Goal: Task Accomplishment & Management: Complete application form

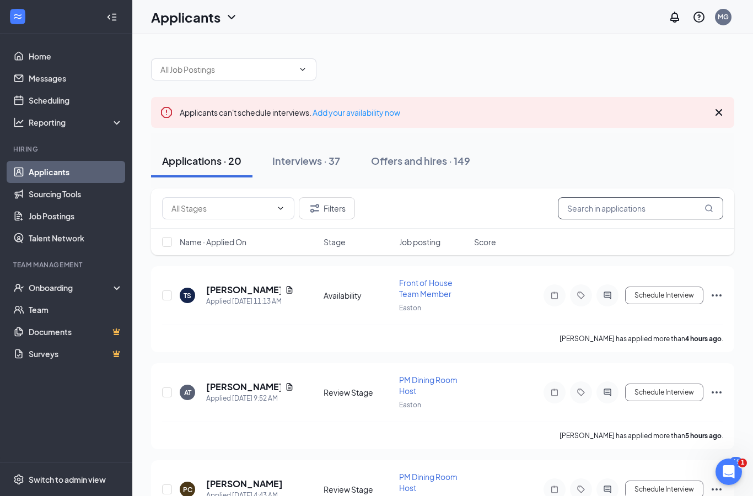
click at [636, 202] on input "text" at bounding box center [640, 208] width 165 height 22
type input "[PERSON_NAME]"
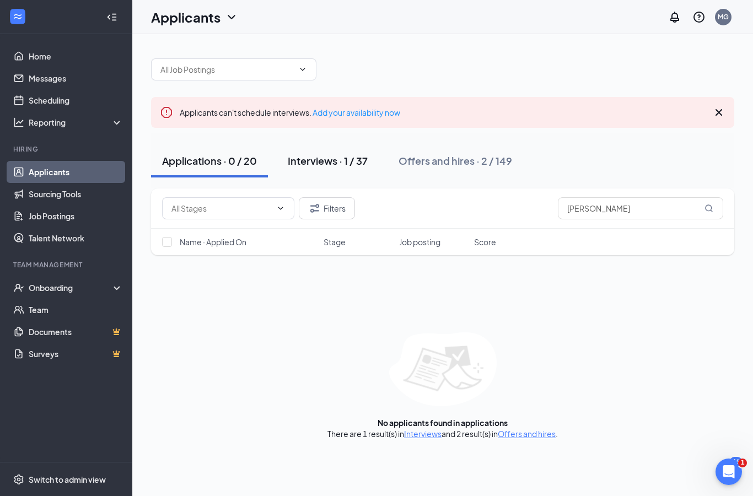
click at [309, 160] on div "Interviews · 1 / 37" at bounding box center [328, 161] width 80 height 14
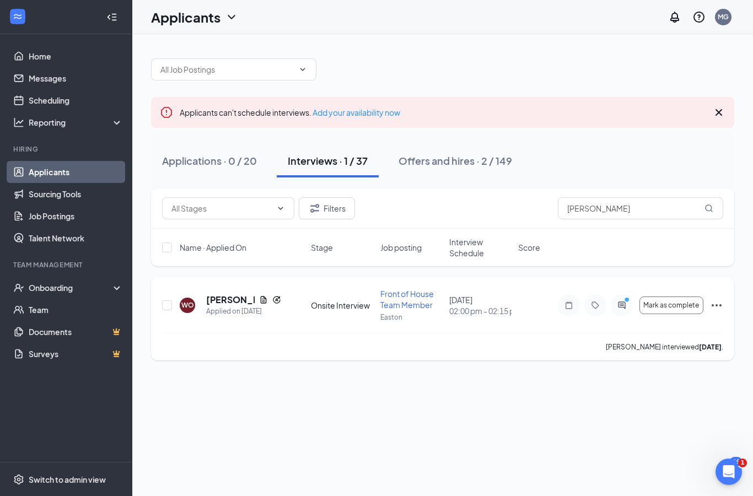
click at [713, 306] on icon "Ellipses" at bounding box center [716, 305] width 13 height 13
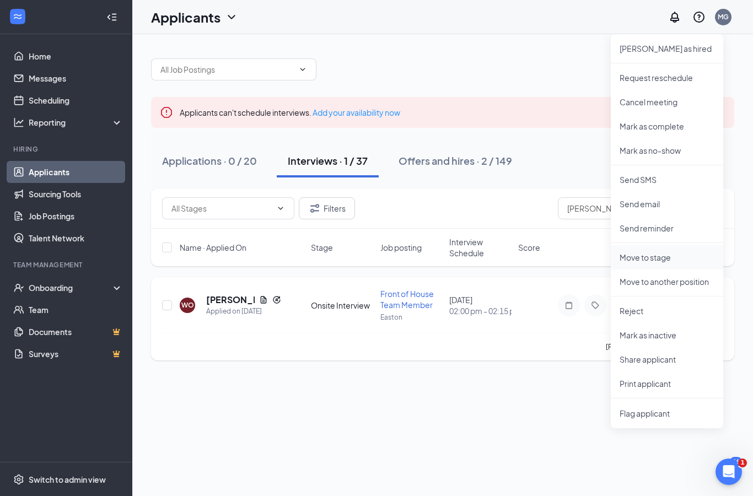
click at [674, 255] on p "Move to stage" at bounding box center [666, 257] width 95 height 11
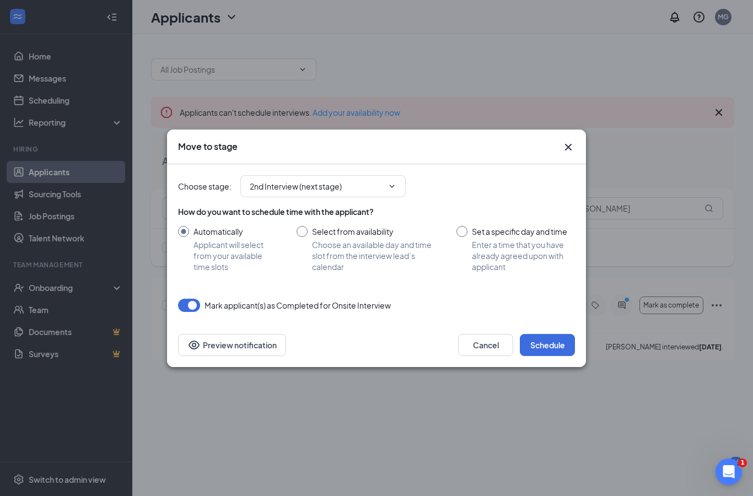
click at [370, 220] on div "How do you want to schedule time with the applicant? Automatically Applicant wi…" at bounding box center [376, 239] width 397 height 66
click at [382, 182] on input "2nd Interview (next stage)" at bounding box center [316, 186] width 133 height 12
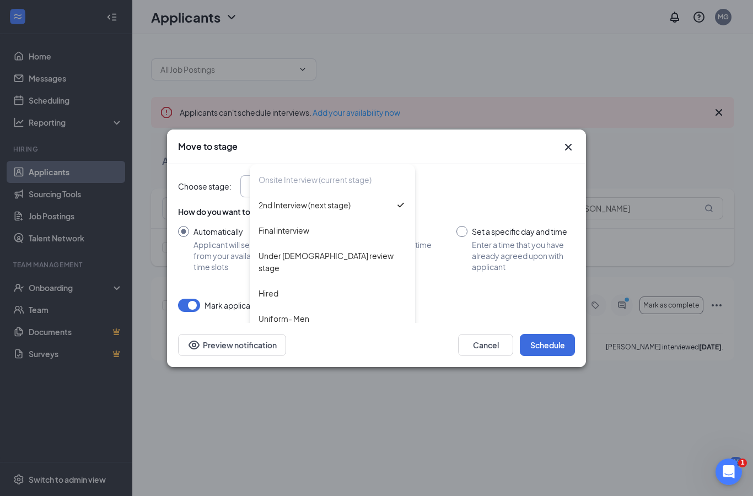
scroll to position [129, 0]
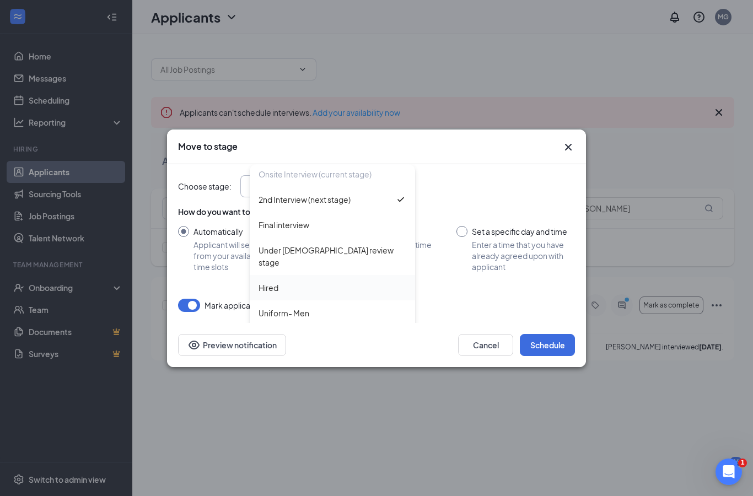
click at [358, 282] on div "Hired" at bounding box center [332, 288] width 148 height 12
type input "Hired"
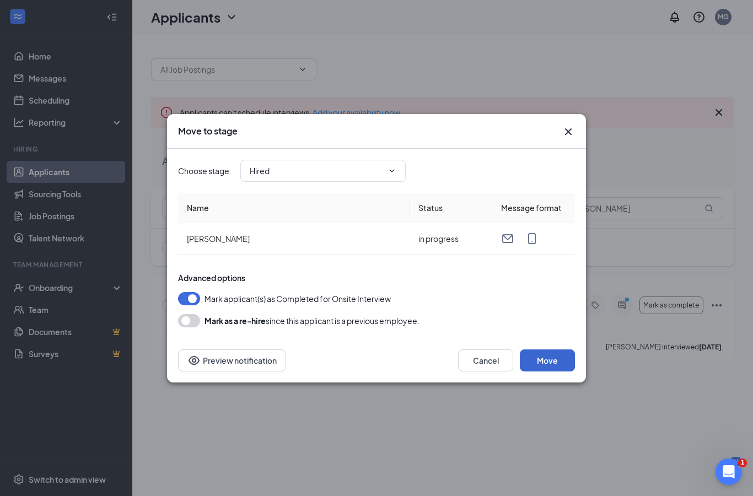
click at [553, 364] on button "Move" at bounding box center [547, 360] width 55 height 22
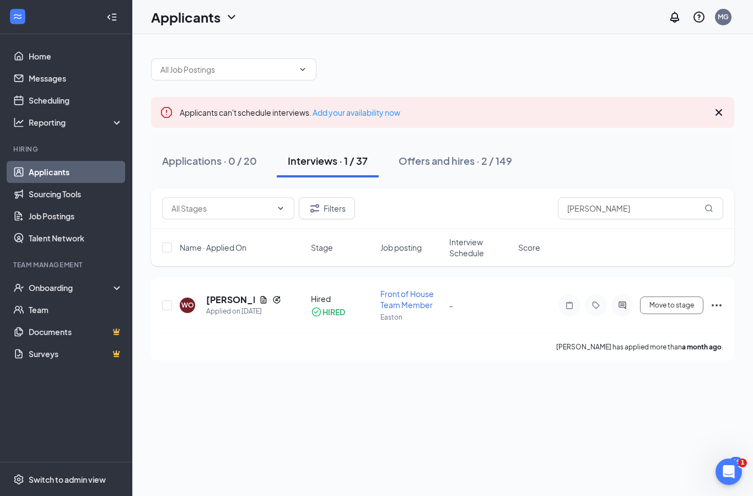
click at [218, 410] on div "Applicants can't schedule interviews. Add your availability now Applications · …" at bounding box center [442, 265] width 620 height 462
click at [47, 287] on div "Onboarding" at bounding box center [71, 287] width 85 height 11
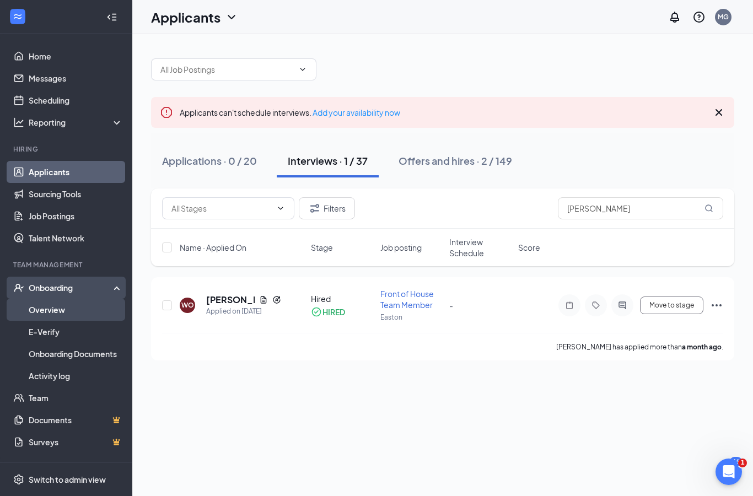
click at [51, 313] on link "Overview" at bounding box center [76, 310] width 94 height 22
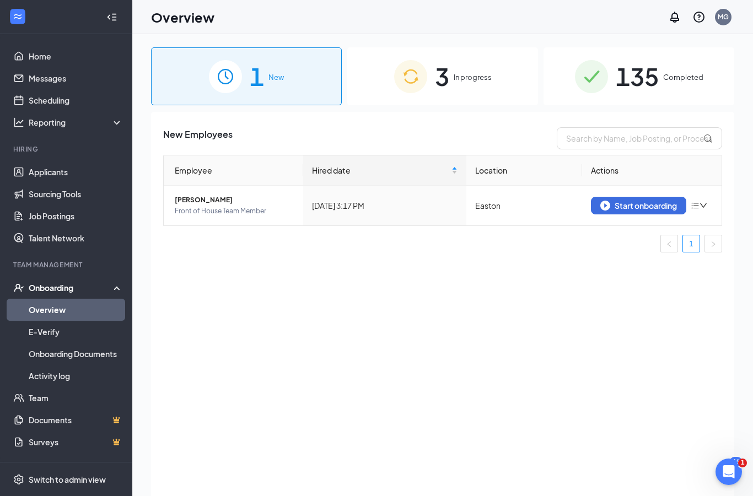
click at [494, 72] on div "3 In progress" at bounding box center [442, 76] width 191 height 58
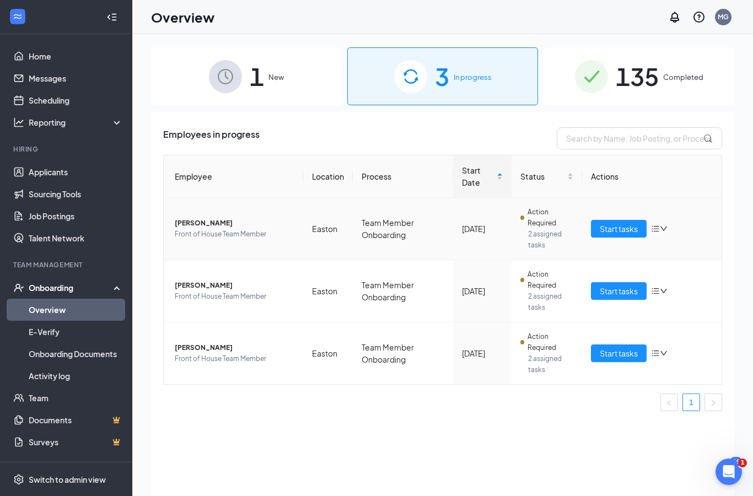
click at [204, 226] on span "[PERSON_NAME]" at bounding box center [235, 223] width 120 height 11
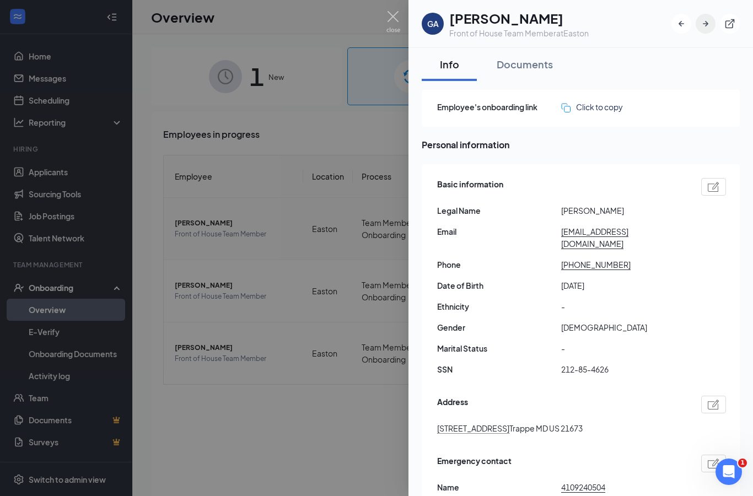
click at [712, 25] on button "button" at bounding box center [705, 24] width 20 height 20
click at [713, 24] on button "button" at bounding box center [705, 24] width 20 height 20
click at [211, 104] on div at bounding box center [376, 248] width 753 height 496
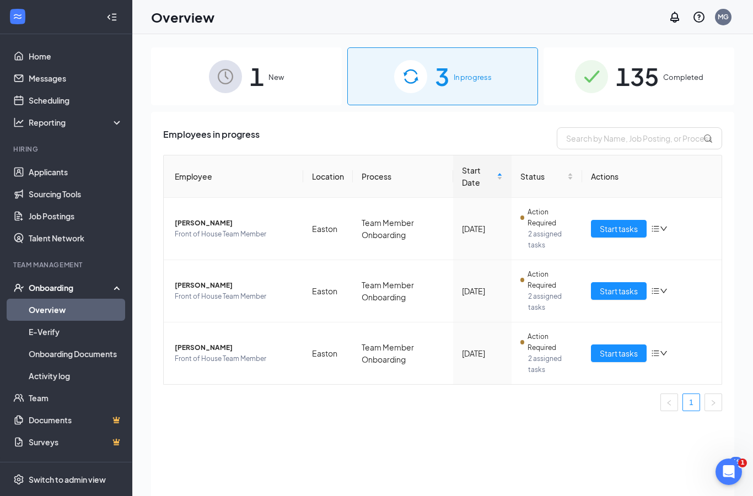
click at [254, 80] on span "1" at bounding box center [257, 76] width 14 height 38
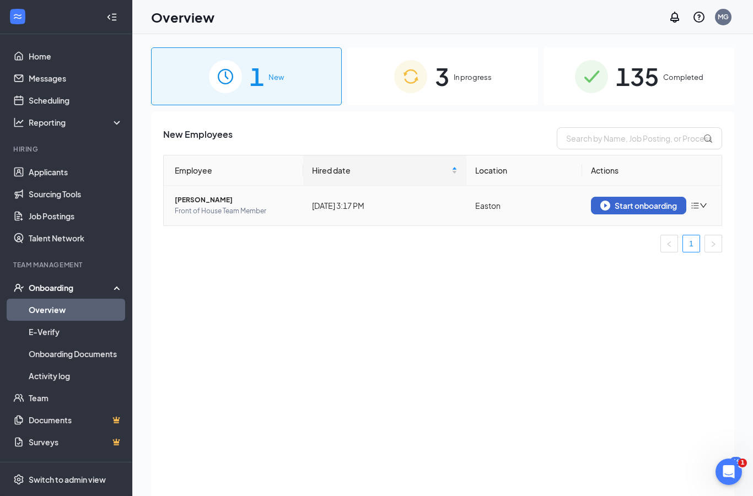
click at [637, 208] on div "Start onboarding" at bounding box center [638, 206] width 77 height 10
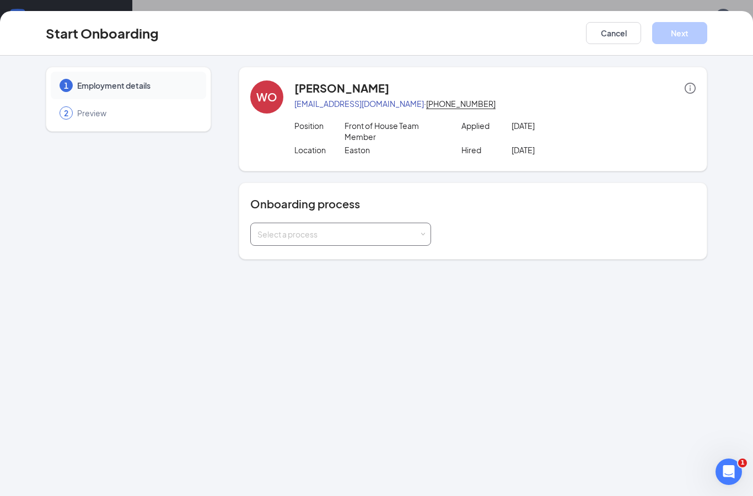
click at [413, 235] on div "Select a process" at bounding box center [337, 234] width 161 height 11
click at [399, 253] on li "Team Member Onboarding" at bounding box center [340, 258] width 181 height 20
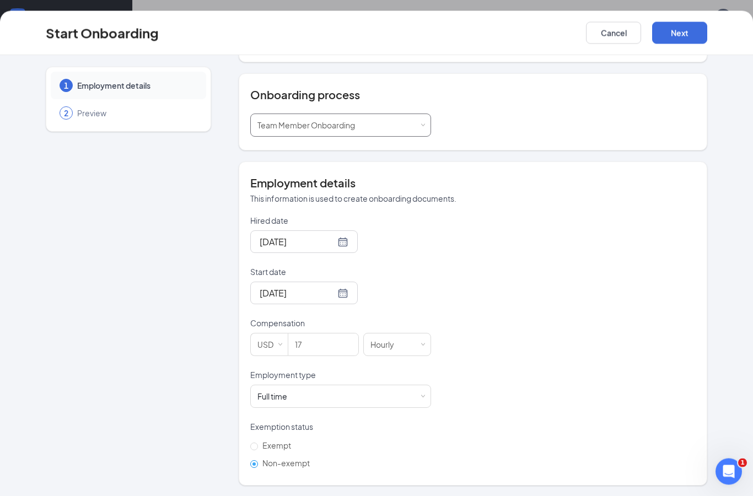
scroll to position [94, 0]
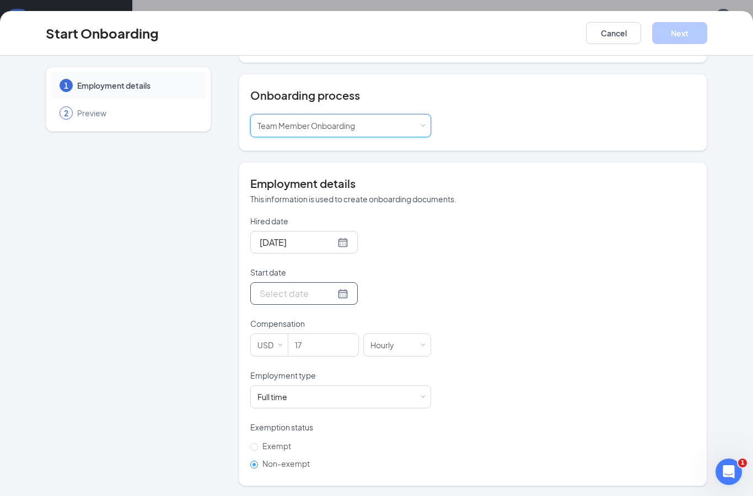
click at [342, 288] on div at bounding box center [303, 293] width 107 height 23
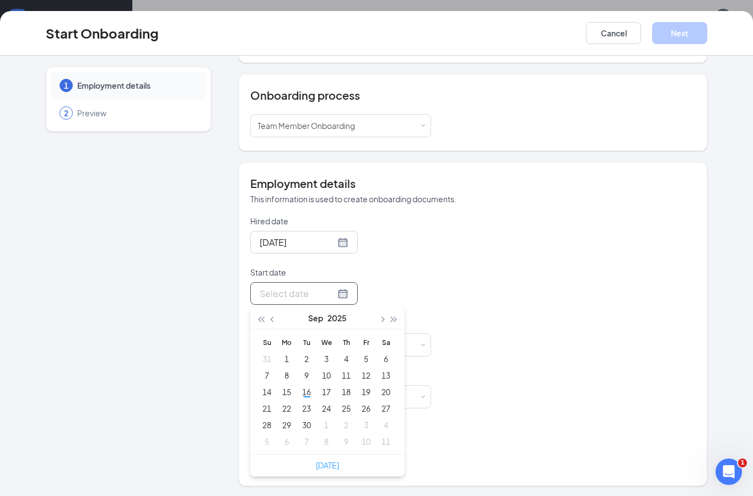
click at [336, 462] on link "[DATE]" at bounding box center [327, 465] width 23 height 10
type input "[DATE]"
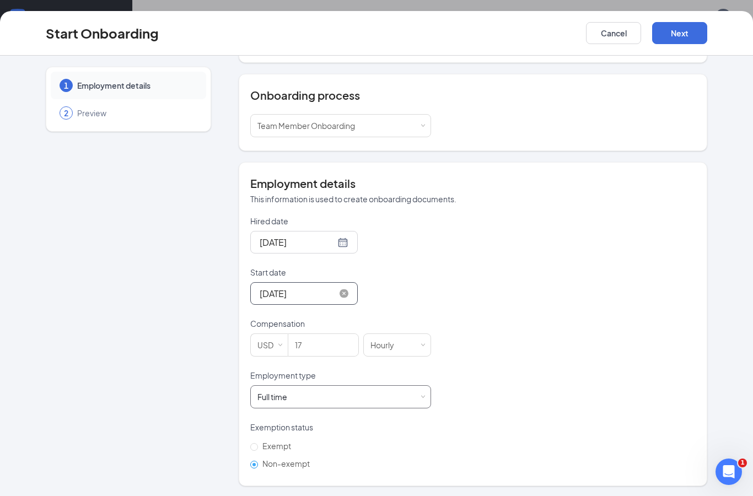
click at [410, 394] on div "Full time Works 30+ hours per week and is reasonably expected to work" at bounding box center [340, 397] width 166 height 22
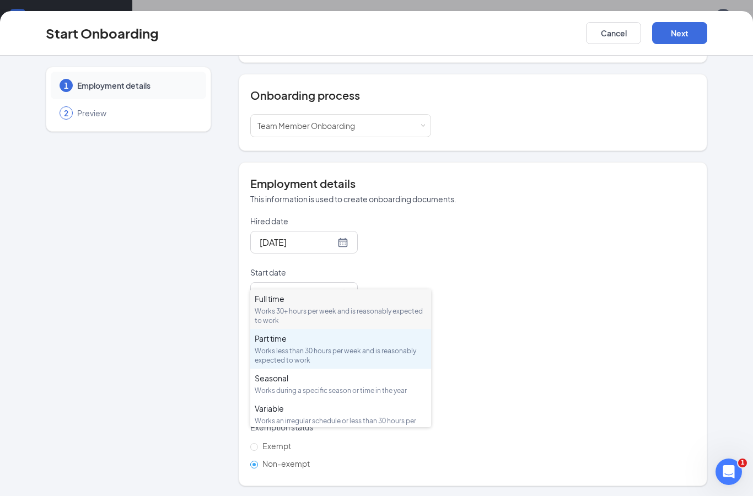
click at [404, 346] on div "Works less than 30 hours per week and is reasonably expected to work" at bounding box center [341, 355] width 172 height 19
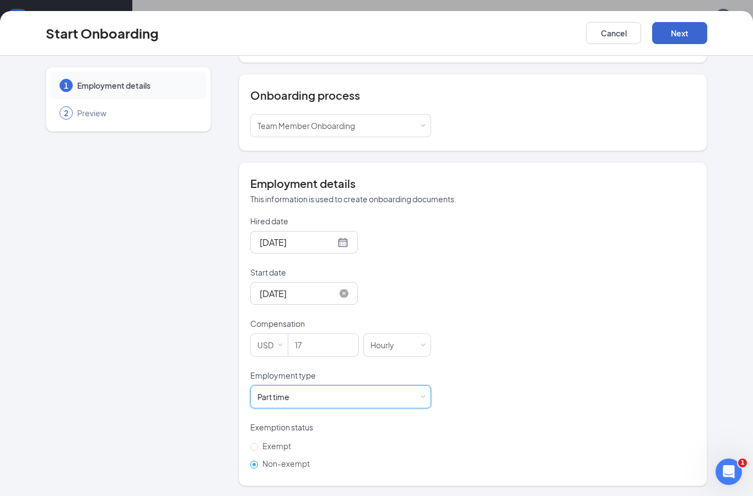
click at [688, 29] on button "Next" at bounding box center [679, 33] width 55 height 22
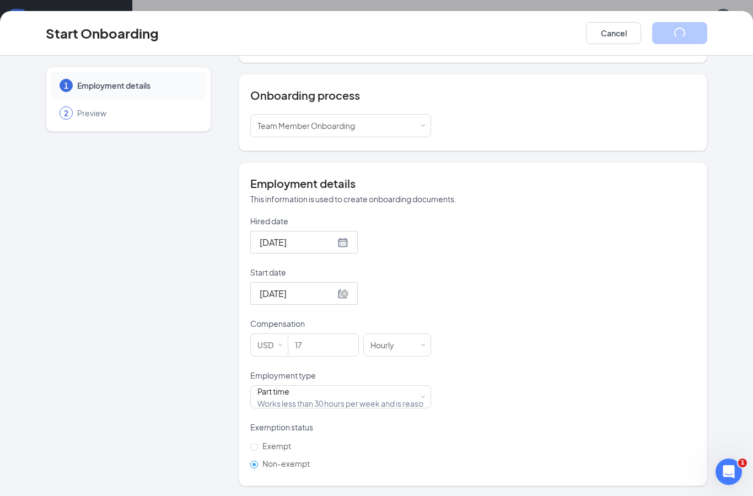
scroll to position [0, 0]
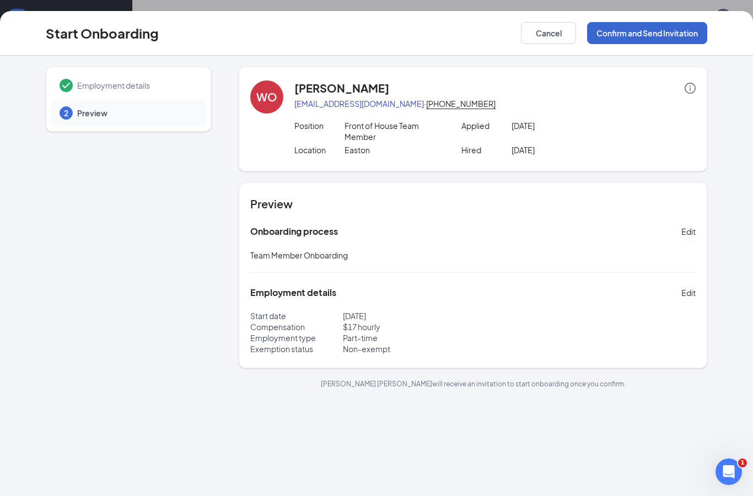
click at [666, 27] on button "Confirm and Send Invitation" at bounding box center [647, 33] width 120 height 22
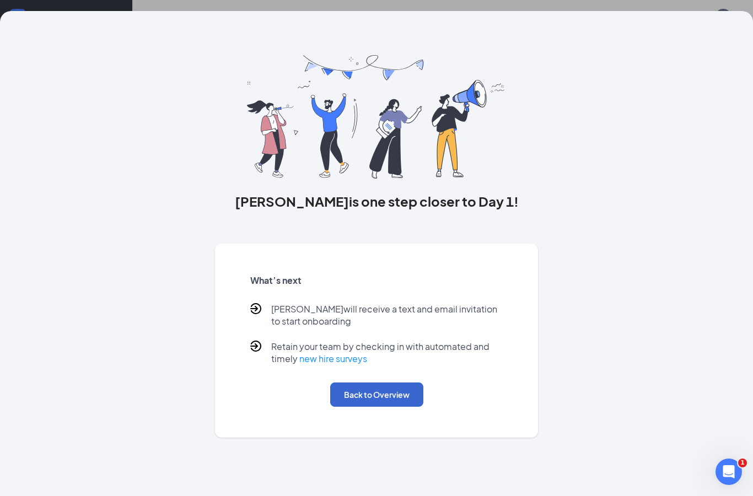
click at [349, 393] on button "Back to Overview" at bounding box center [376, 394] width 93 height 24
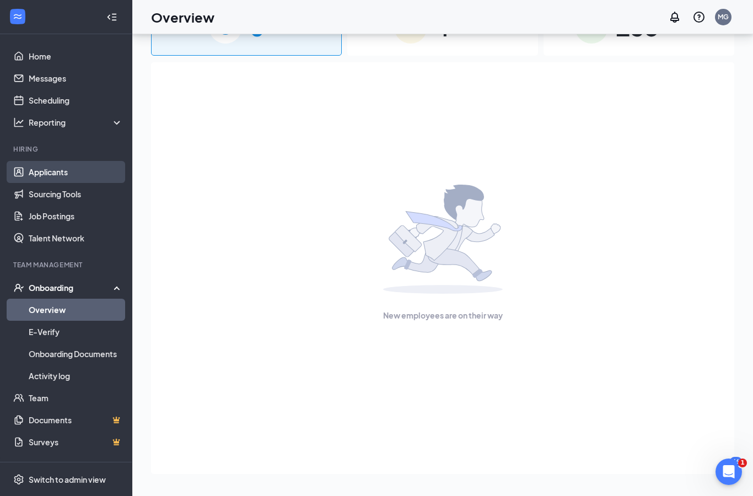
click at [50, 161] on link "Applicants" at bounding box center [76, 172] width 94 height 22
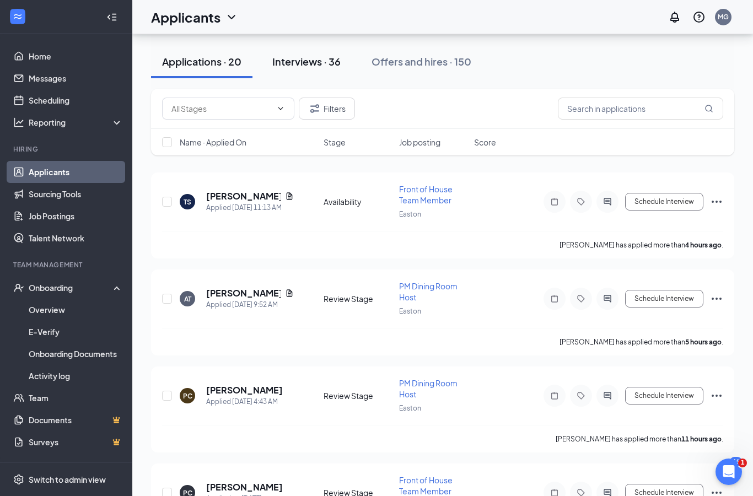
click at [320, 64] on div "Interviews · 36" at bounding box center [306, 62] width 68 height 14
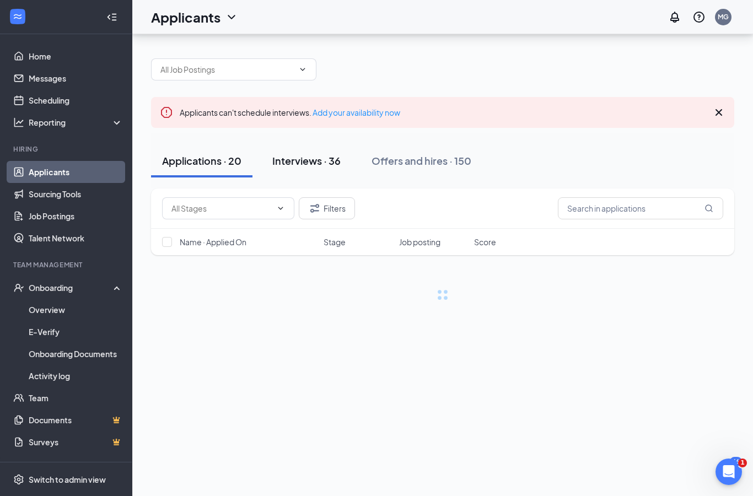
scroll to position [44, 0]
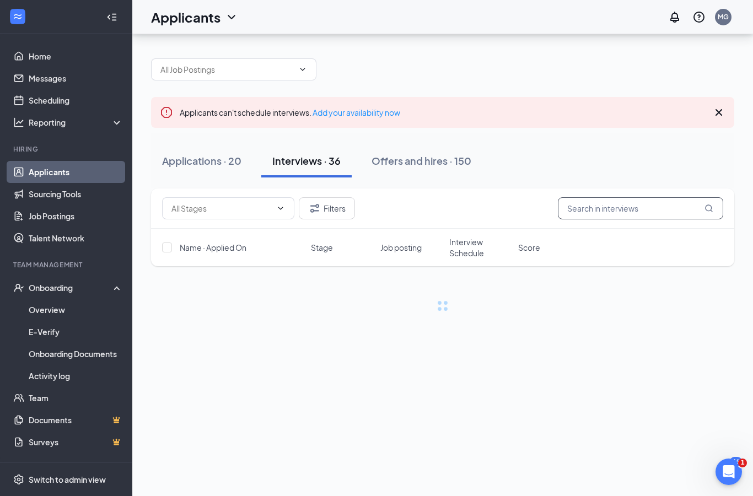
click at [649, 197] on input "text" at bounding box center [640, 208] width 165 height 22
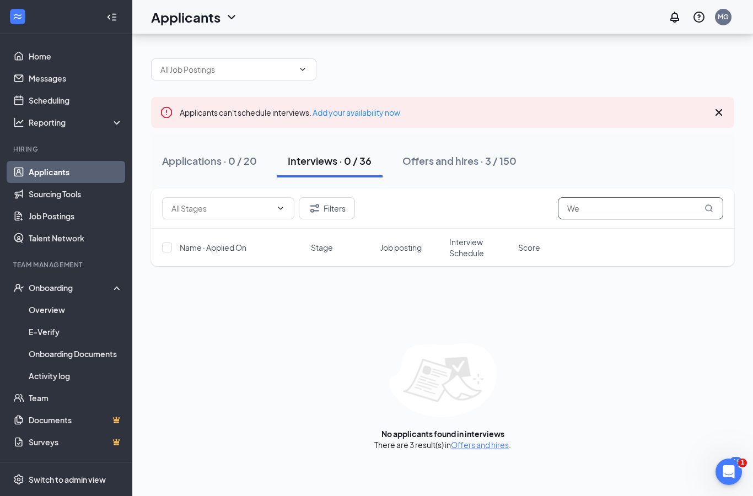
type input "W"
